Goal: Information Seeking & Learning: Learn about a topic

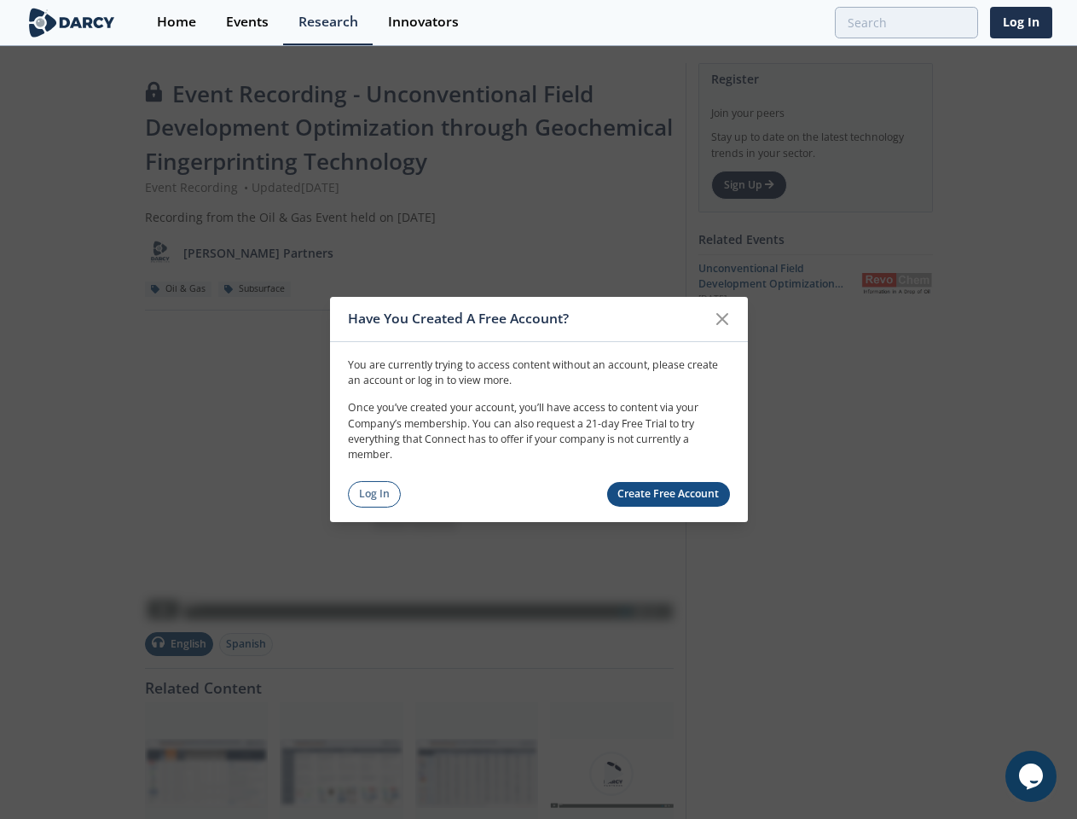
click at [538, 409] on p "Once you’ve created your account, you’ll have access to content via your Compan…" at bounding box center [539, 431] width 382 height 63
click at [722, 319] on icon at bounding box center [722, 319] width 10 height 10
click at [1031, 776] on icon "$i18n('chat', 'chat_widget')" at bounding box center [1031, 776] width 24 height 26
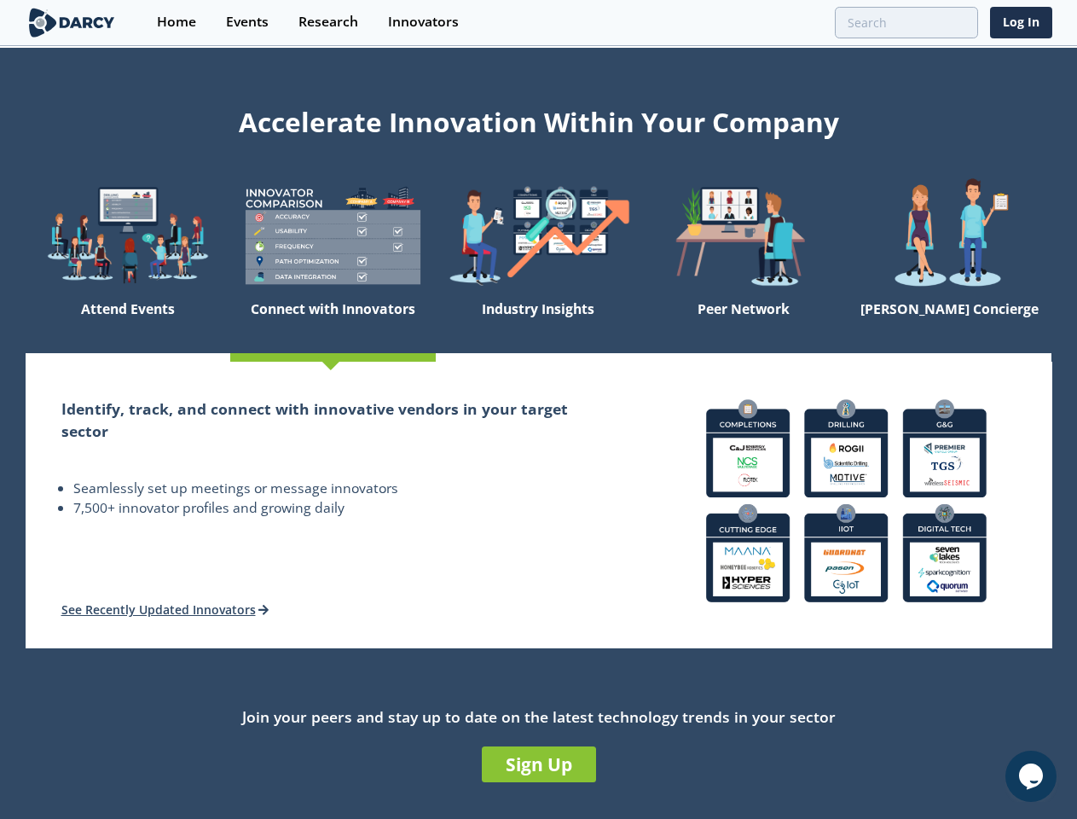
click at [538, 409] on h2 "Identify, track, and connect with innovative vendors in your target sector" at bounding box center [333, 419] width 544 height 45
click at [1031, 776] on icon "$i18n('chat', 'chat_widget')" at bounding box center [1031, 776] width 24 height 26
